Goal: Complete application form

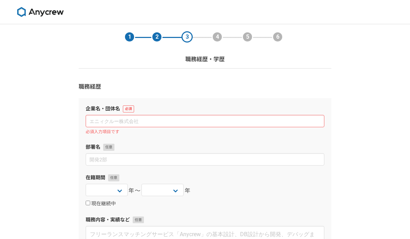
select select
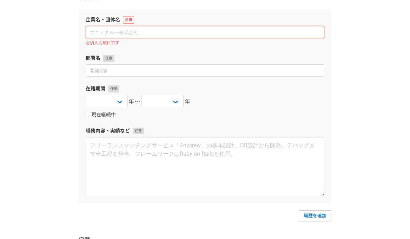
click at [151, 33] on input at bounding box center [205, 32] width 239 height 12
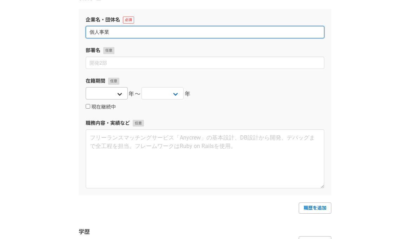
type input "個人事業"
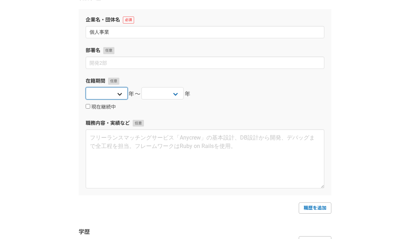
click at [119, 92] on select "[DATE] [DATE] [DATE] [DATE] [DATE] [DATE] [DATE] [DATE] [DATE] [DATE] [DATE] [D…" at bounding box center [107, 93] width 42 height 12
click at [115, 94] on select "2025 2024 2023 2022 2021 2020 2019 2018 2017 2016 2015 2014 2013 2012 2011 2010…" at bounding box center [107, 93] width 42 height 12
select select "2022"
click at [86, 87] on select "2025 2024 2023 2022 2021 2020 2019 2018 2017 2016 2015 2014 2013 2012 2011 2010…" at bounding box center [107, 93] width 42 height 12
click at [89, 105] on input "現在継続中" at bounding box center [88, 106] width 5 height 5
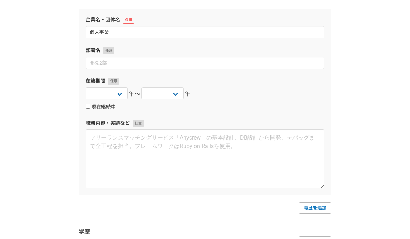
checkbox input "true"
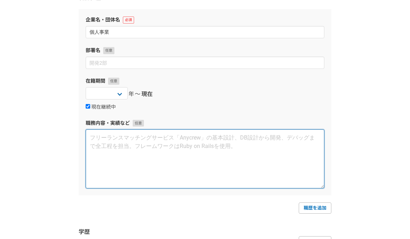
click at [120, 137] on textarea at bounding box center [205, 158] width 239 height 59
paste textarea "◆業務内容：動画編集、SNS 運用代行 ・YouTube や SNS へ投稿する動画の編集 ・SNS に投稿する企画や文章の作成、運用全般を対応 ・LP やバ…"
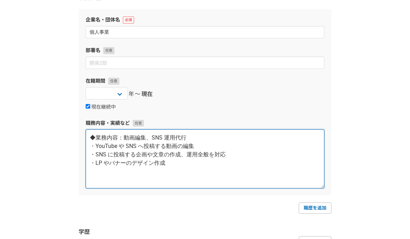
paste textarea "個人事業で勤務し、動画編集の業務を担当しておりました。そのため、編集や運用にはとても 自信があります。 動画編集では、結婚式系・エンタメ系・ビジネス系・保育系…"
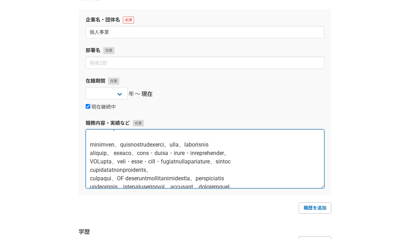
scroll to position [35, 0]
click at [91, 161] on textarea at bounding box center [205, 158] width 239 height 59
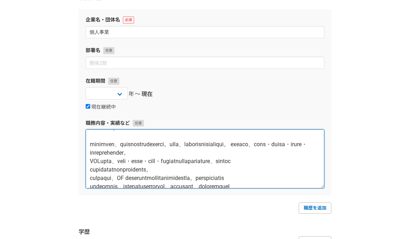
scroll to position [53, 0]
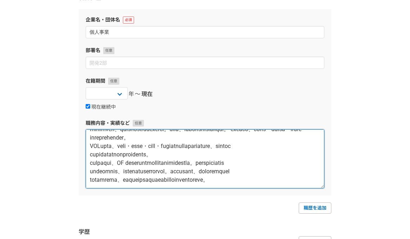
click at [89, 168] on textarea at bounding box center [205, 158] width 239 height 59
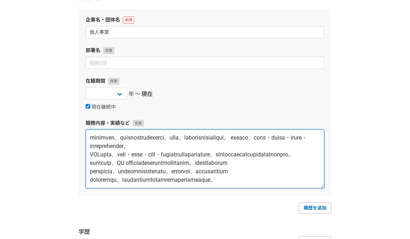
scroll to position [71, 0]
click at [89, 168] on textarea at bounding box center [205, 158] width 239 height 59
click at [92, 180] on textarea at bounding box center [205, 158] width 239 height 59
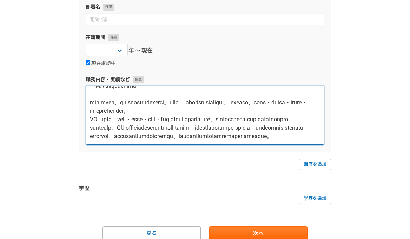
scroll to position [162, 0]
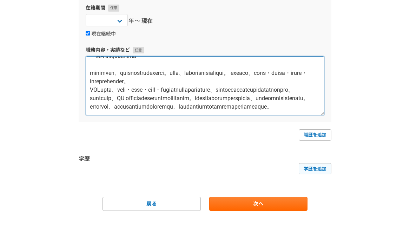
type textarea "◆業務内容：動画編集、SNS 運用代行 ・YouTube や SNS へ投稿する動画の編集 ・SNS に投稿する企画や文章の作成、運用全般を対応 ・LP やバ…"
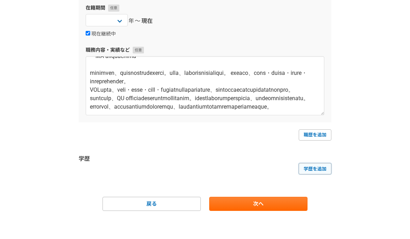
click at [317, 170] on link "学歴を追加" at bounding box center [315, 168] width 33 height 11
select select
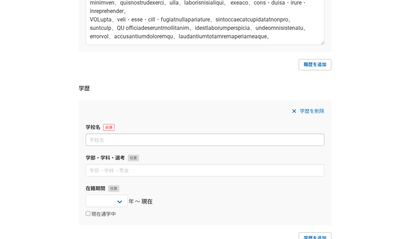
scroll to position [301, 0]
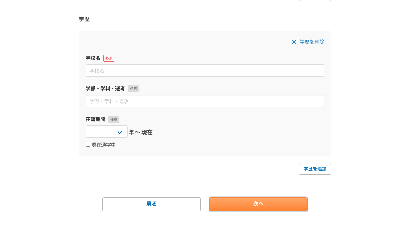
click at [255, 203] on link "次へ" at bounding box center [258, 204] width 98 height 14
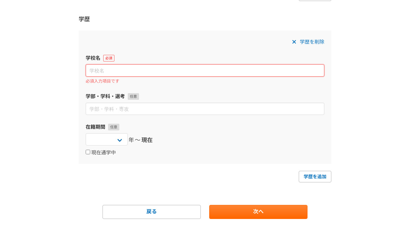
click at [162, 71] on input at bounding box center [205, 70] width 239 height 12
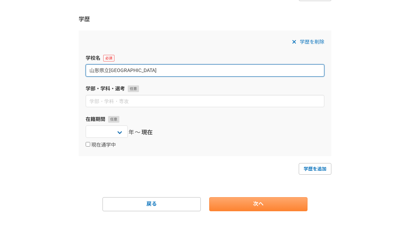
type input "山形県立真室川高等学校"
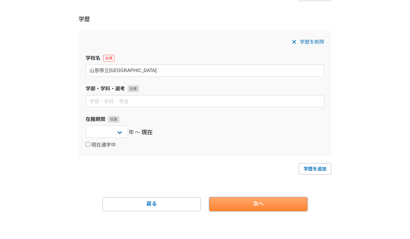
click at [261, 200] on link "次へ" at bounding box center [258, 204] width 98 height 14
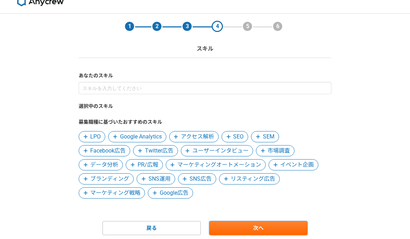
scroll to position [7, 0]
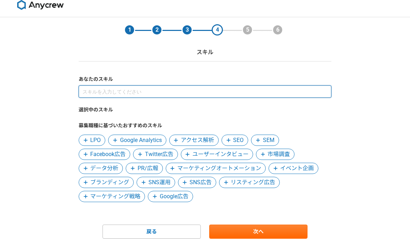
click at [122, 93] on input at bounding box center [205, 91] width 253 height 12
type input "SNS運用"
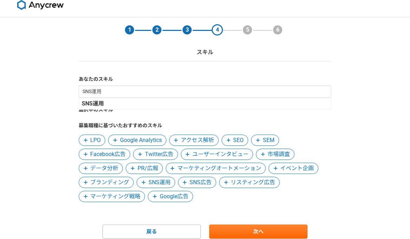
click at [150, 182] on span "SNS運用" at bounding box center [159, 182] width 22 height 8
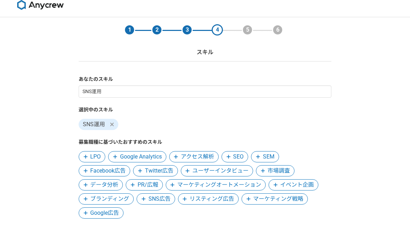
scroll to position [35, 0]
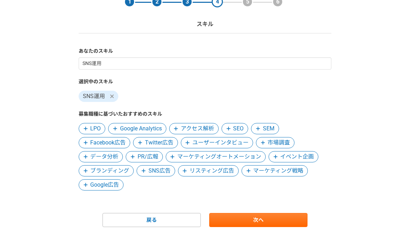
click at [104, 156] on span "データ分析" at bounding box center [104, 156] width 28 height 8
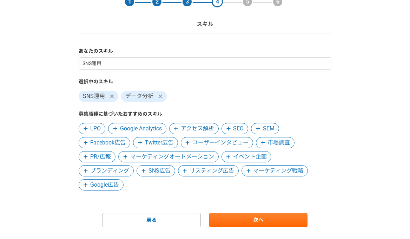
click at [271, 170] on span "マーケティング戦略" at bounding box center [278, 170] width 50 height 8
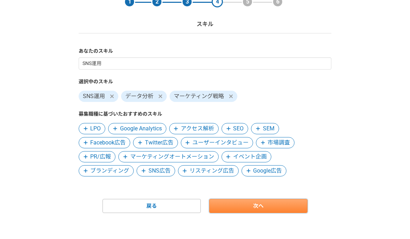
click at [254, 204] on link "次へ" at bounding box center [258, 206] width 98 height 14
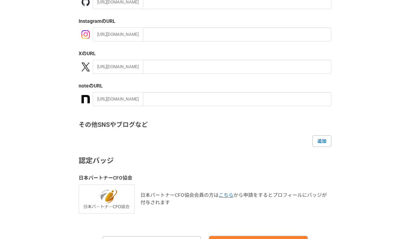
scroll to position [147, 0]
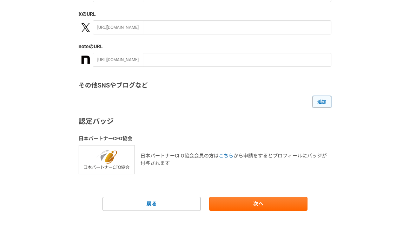
click at [324, 102] on link "追加" at bounding box center [321, 101] width 19 height 11
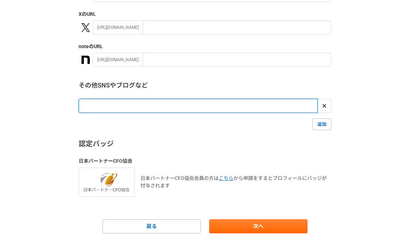
paste input "https://docs.google.com/spreadsheets/d/1PkYv-UZBQLqZbk3fyJ37lpxwm2nyuIjufQVwqhJ…"
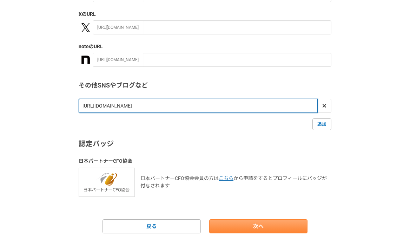
type input "https://docs.google.com/spreadsheets/d/1PkYv-UZBQLqZbk3fyJ37lpxwm2nyuIjufQVwqhJ…"
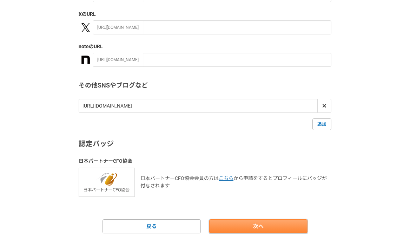
scroll to position [0, 0]
click at [251, 224] on link "次へ" at bounding box center [258, 226] width 98 height 14
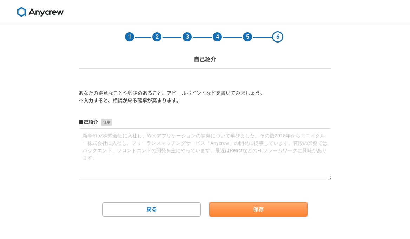
click at [243, 210] on button "保存" at bounding box center [258, 209] width 98 height 14
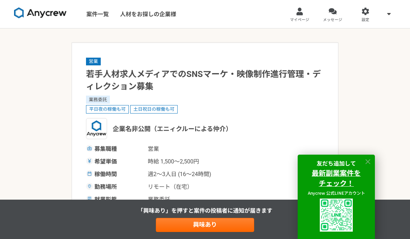
click at [369, 159] on icon at bounding box center [368, 162] width 8 height 8
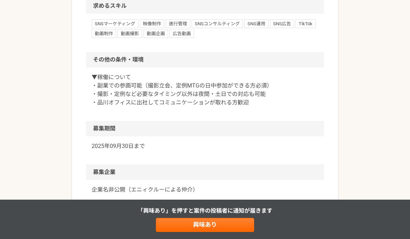
scroll to position [682, 0]
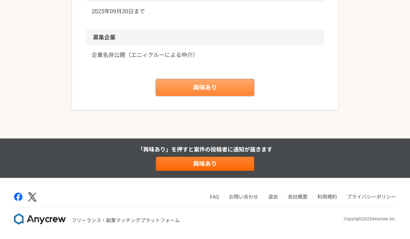
click at [199, 89] on link "興味あり" at bounding box center [205, 87] width 98 height 17
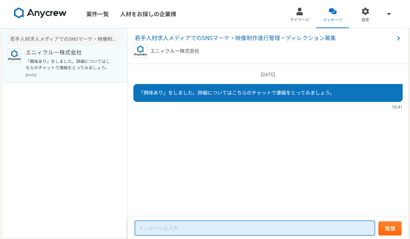
click at [190, 227] on textarea at bounding box center [255, 227] width 240 height 15
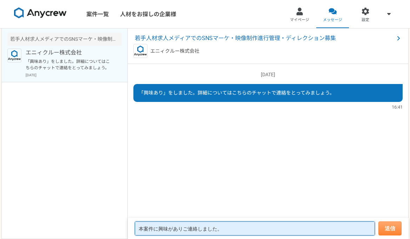
type textarea "本案件に興味がありご連絡しました。"
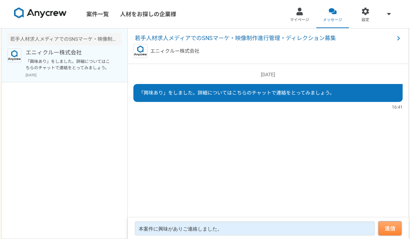
click at [391, 228] on button "送信" at bounding box center [389, 228] width 23 height 14
